Goal: Task Accomplishment & Management: Use online tool/utility

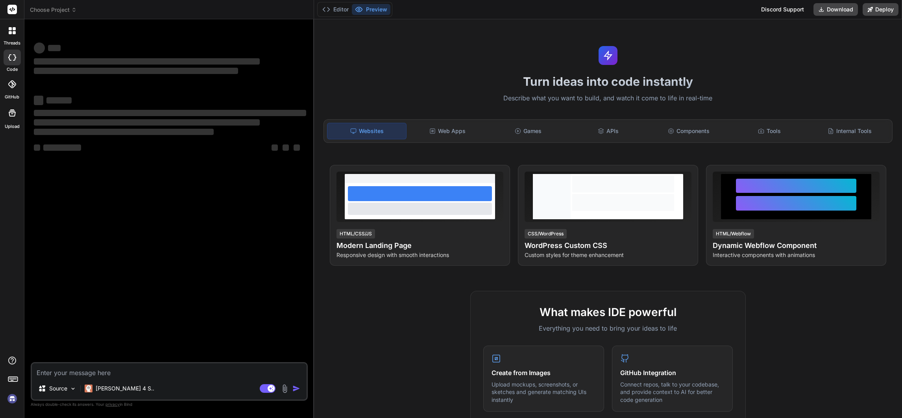
click at [74, 8] on icon at bounding box center [74, 8] width 2 height 1
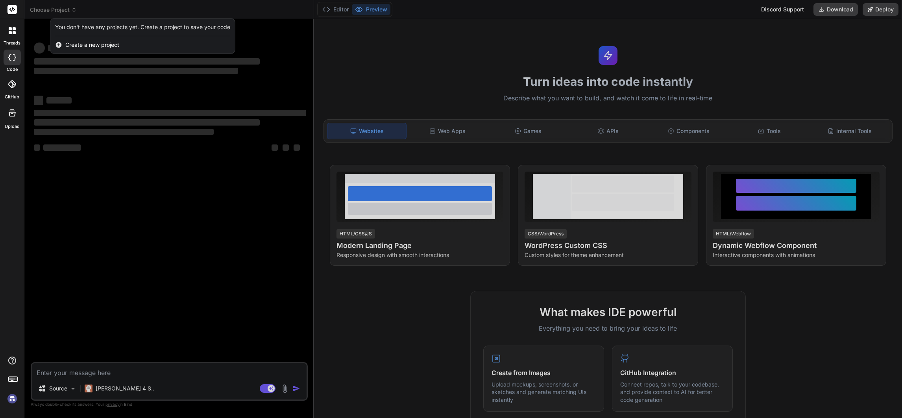
click at [10, 396] on img at bounding box center [12, 398] width 13 height 13
click at [9, 398] on img at bounding box center [12, 398] width 13 height 13
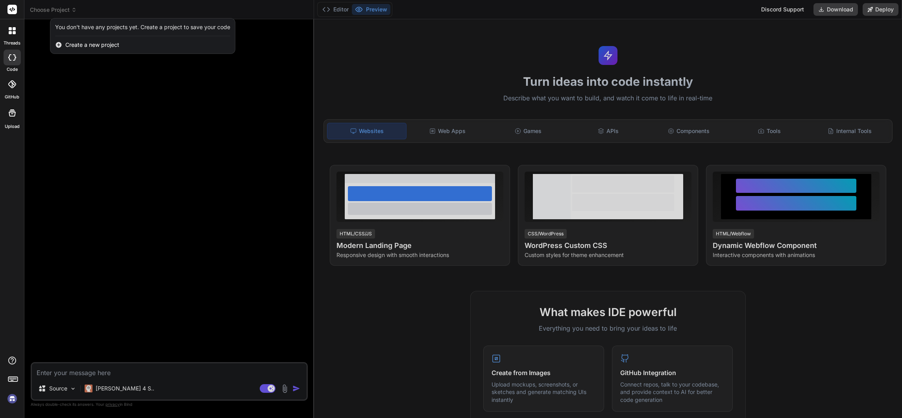
click at [8, 397] on img at bounding box center [12, 398] width 13 height 13
type textarea "x"
click at [10, 397] on img at bounding box center [12, 398] width 13 height 13
click at [75, 8] on div at bounding box center [451, 209] width 902 height 418
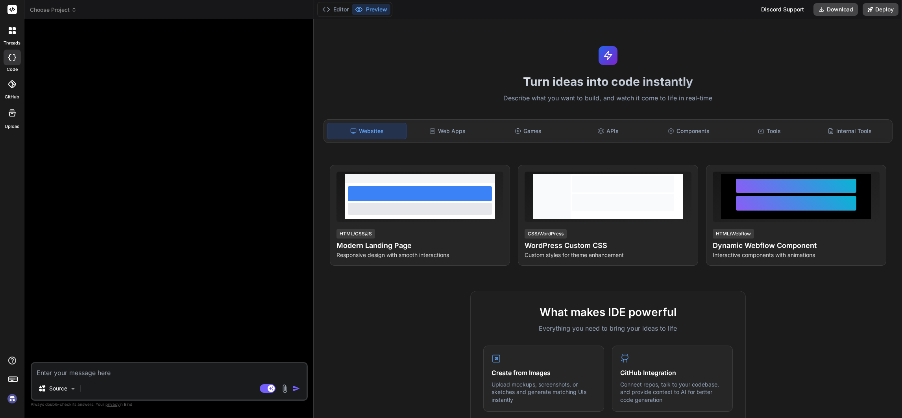
click at [75, 8] on icon at bounding box center [74, 10] width 6 height 6
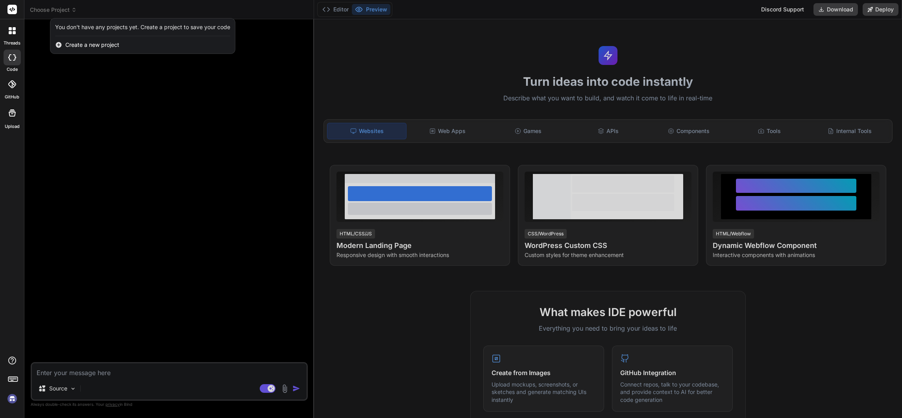
click at [74, 8] on div at bounding box center [451, 209] width 902 height 418
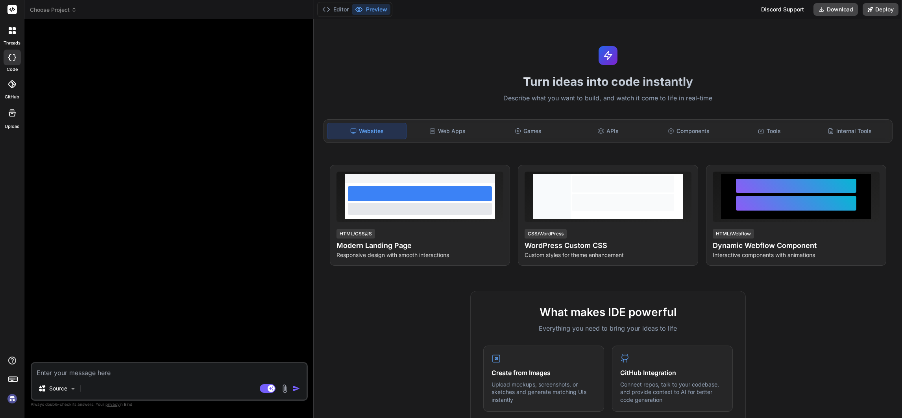
click at [69, 7] on span "Choose Project" at bounding box center [53, 10] width 47 height 8
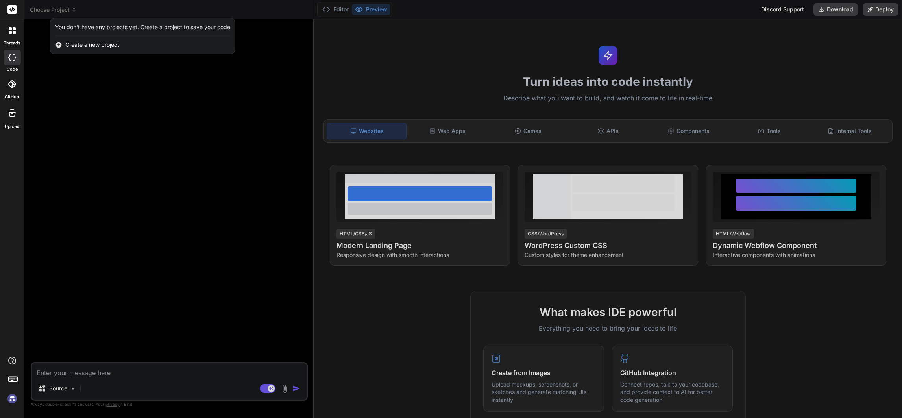
click at [122, 126] on div at bounding box center [451, 209] width 902 height 418
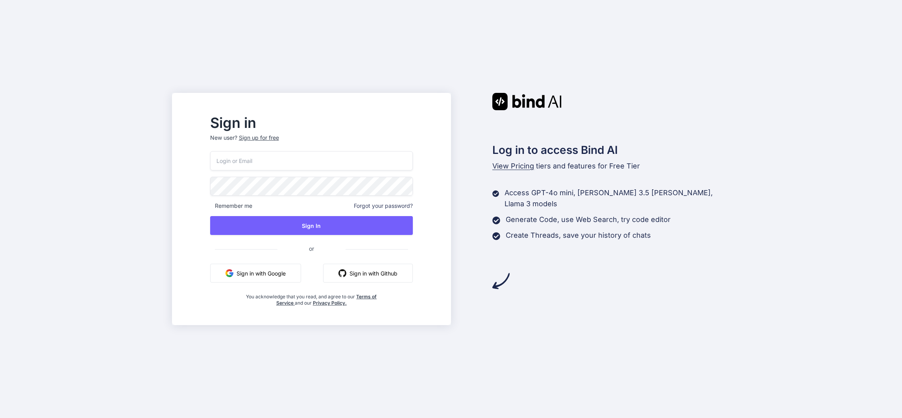
click at [259, 277] on button "Sign in with Google" at bounding box center [255, 273] width 91 height 19
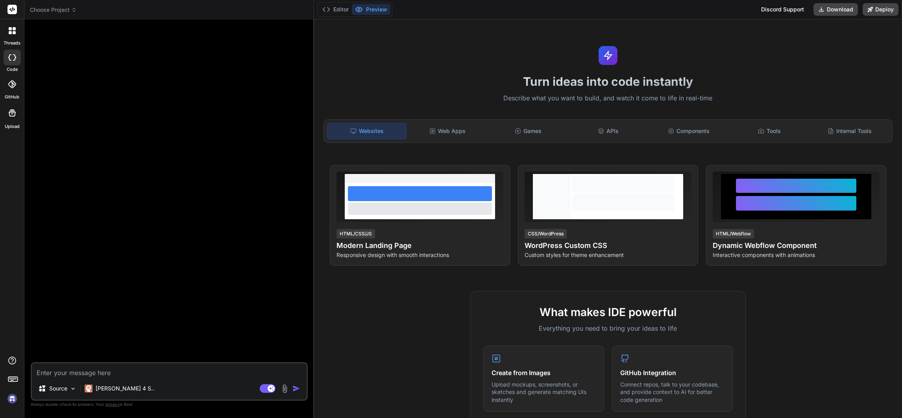
click at [11, 29] on icon at bounding box center [10, 28] width 3 height 3
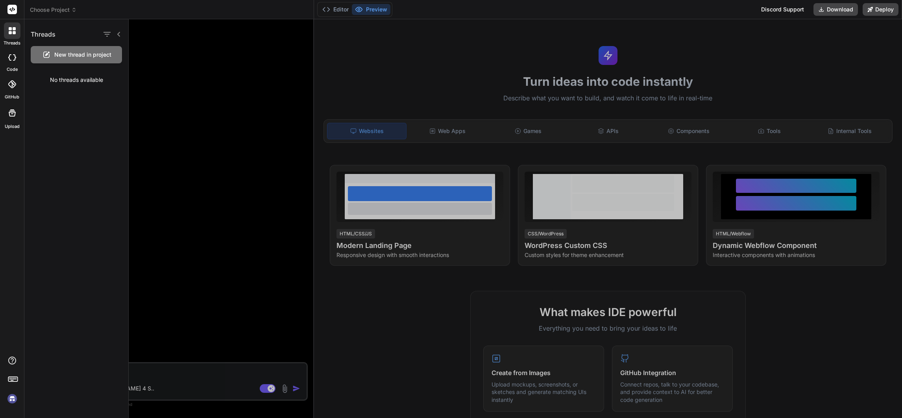
click at [10, 56] on icon at bounding box center [12, 57] width 8 height 6
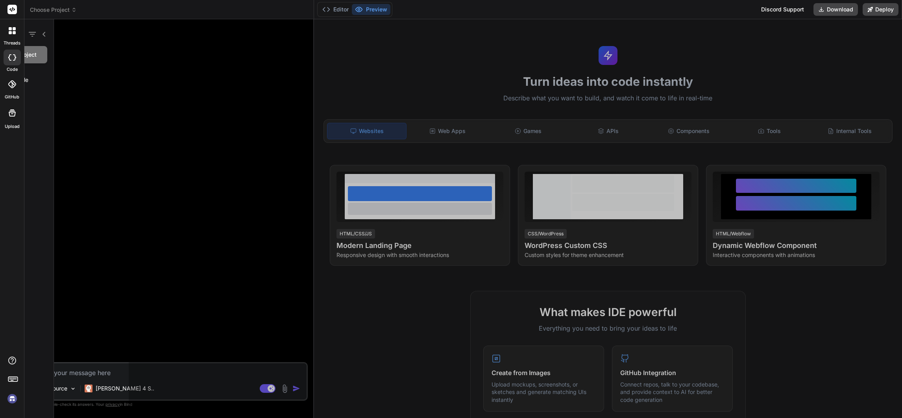
type textarea "x"
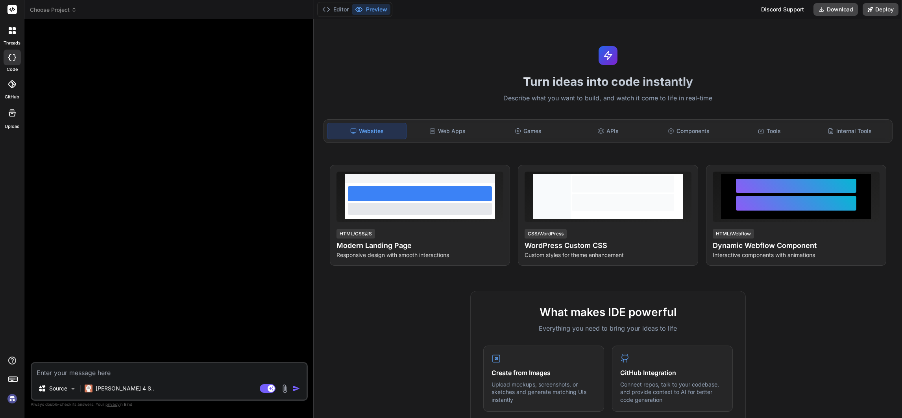
click at [12, 89] on div at bounding box center [12, 84] width 17 height 17
